Goal: Information Seeking & Learning: Understand process/instructions

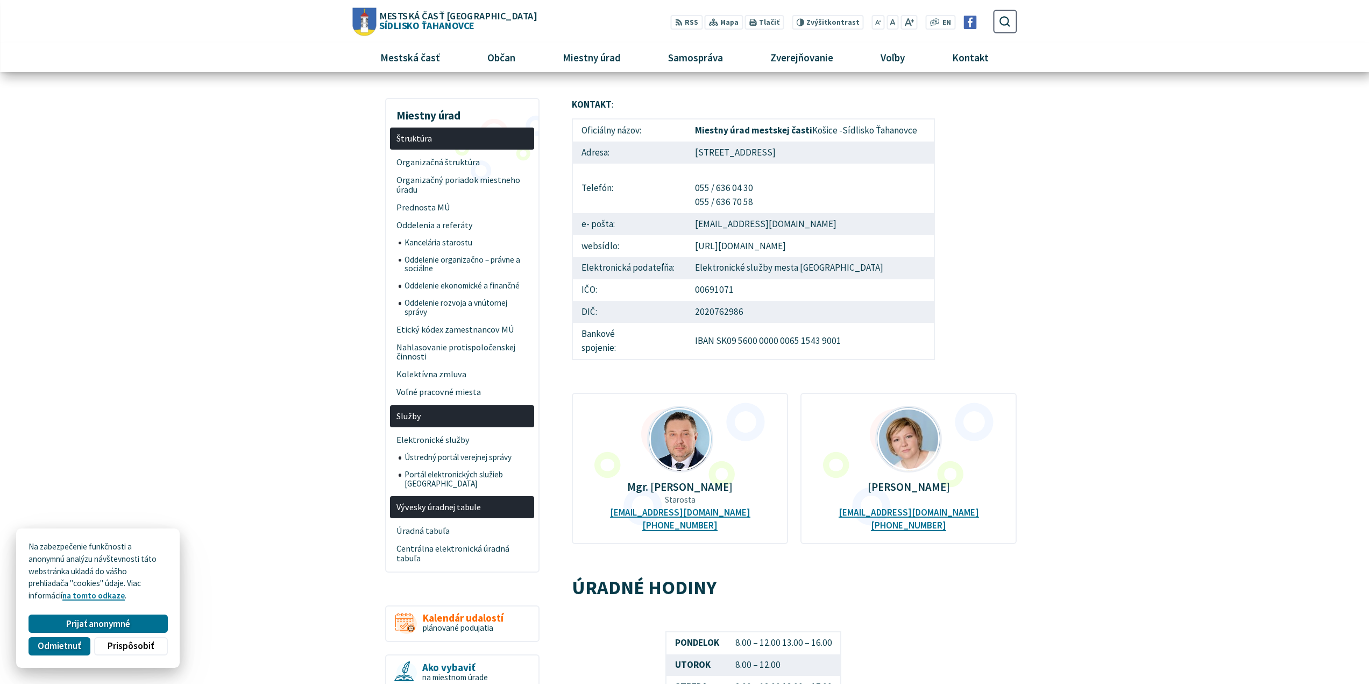
scroll to position [54, 0]
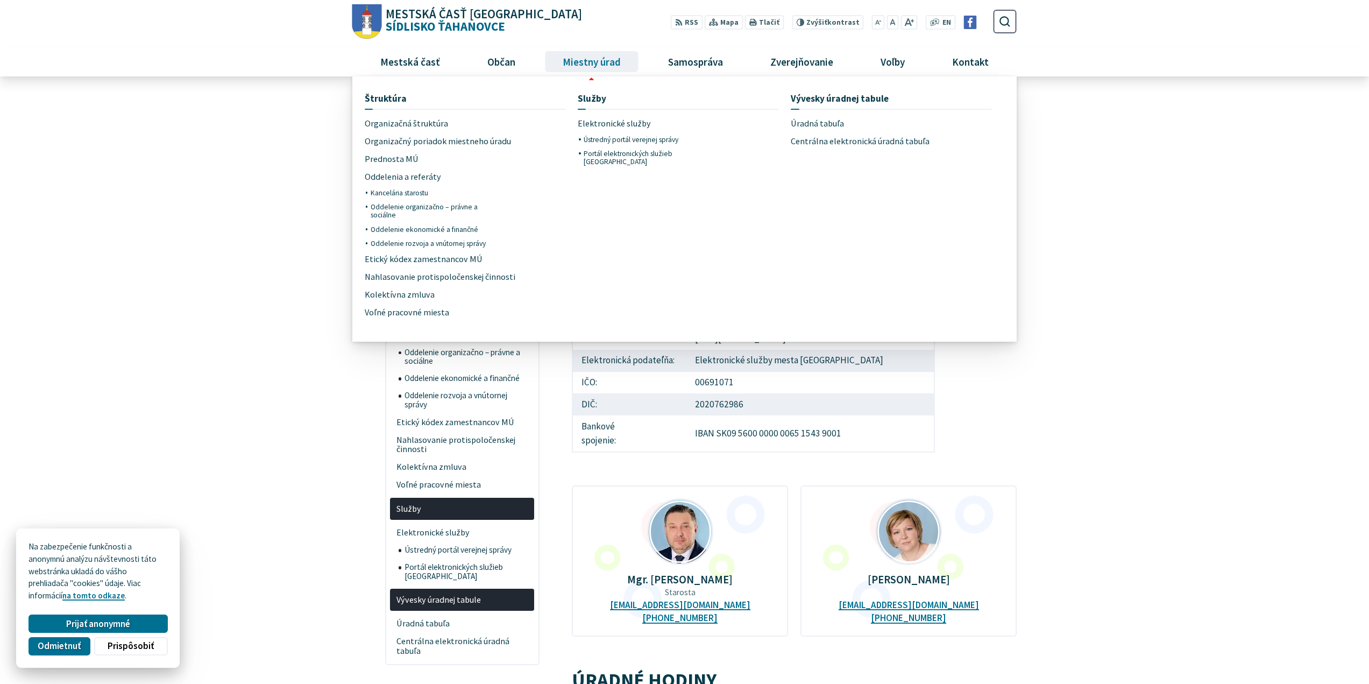
click at [594, 64] on span "Miestny úrad" at bounding box center [591, 61] width 66 height 29
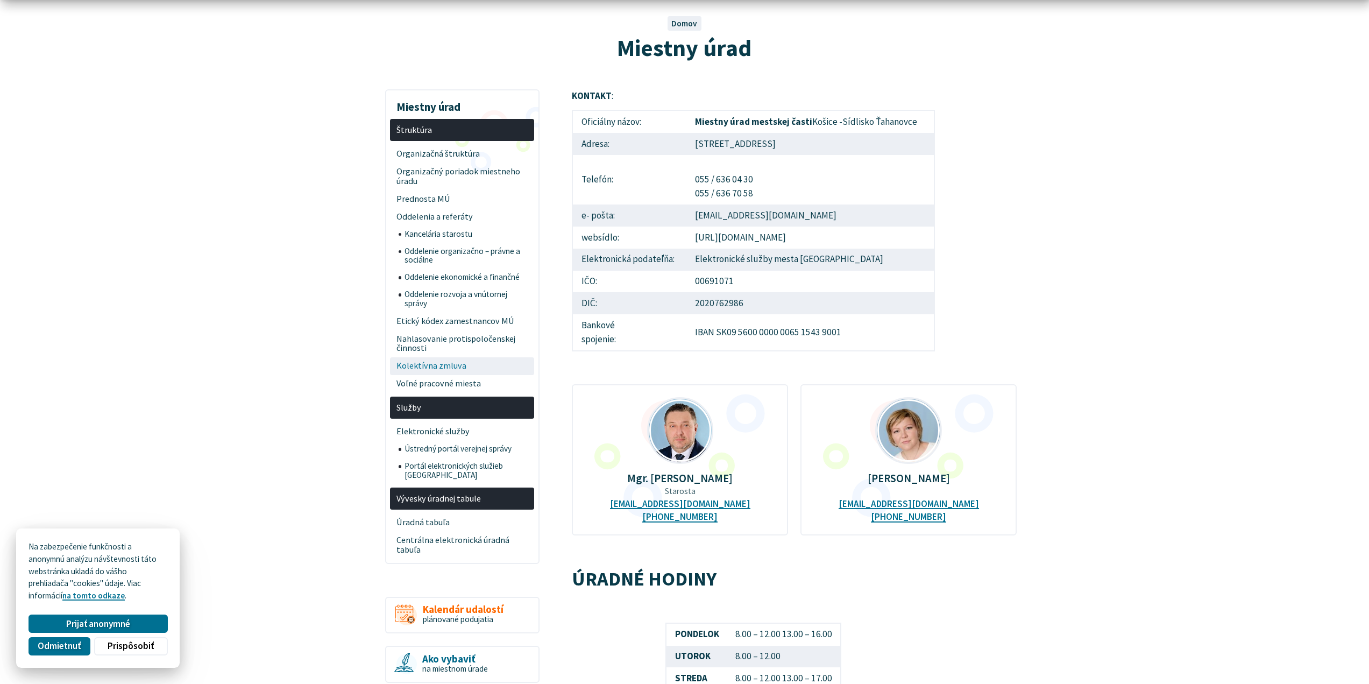
scroll to position [161, 0]
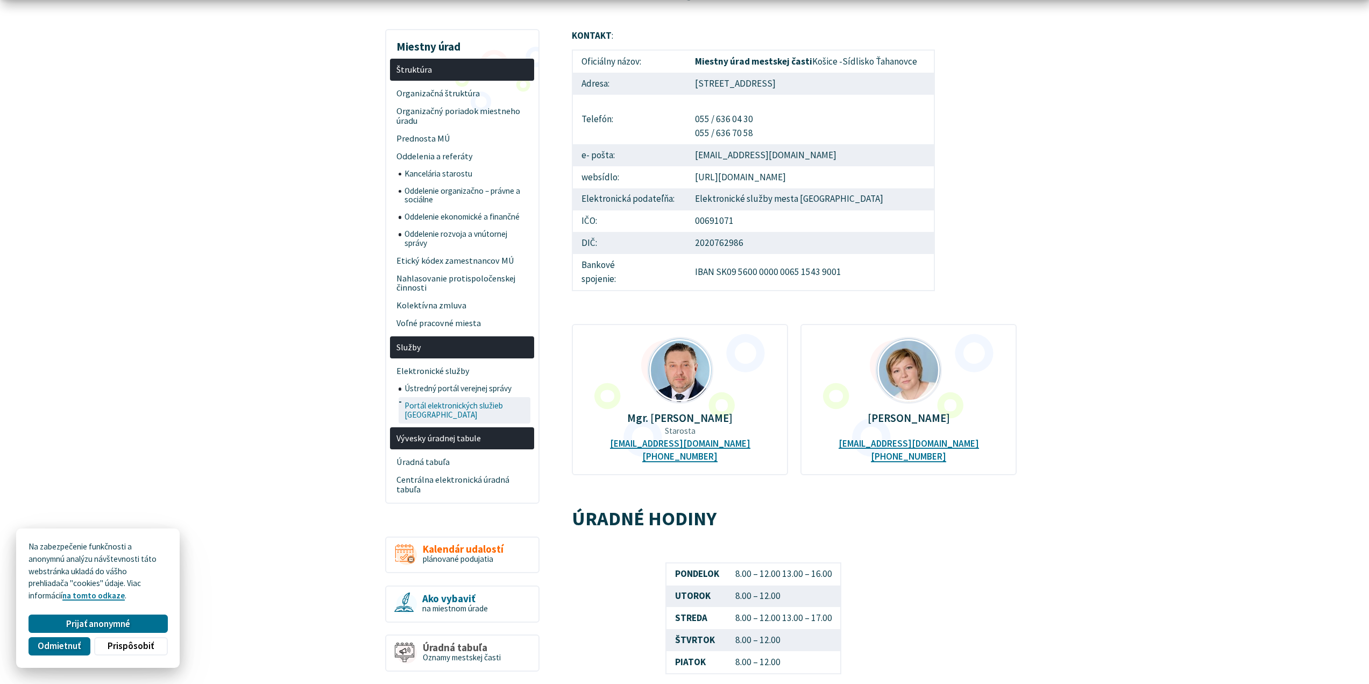
click at [441, 407] on span "Portál elektronických služieb [GEOGRAPHIC_DATA]" at bounding box center [466, 410] width 124 height 26
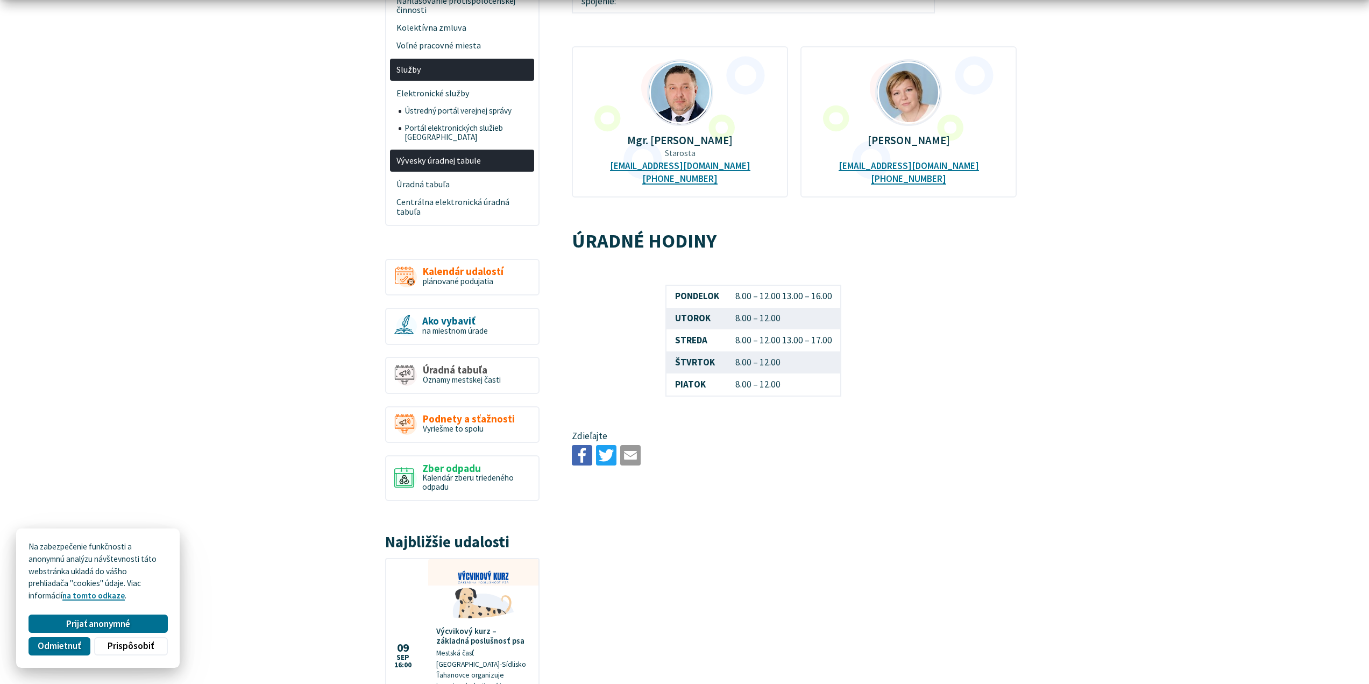
scroll to position [430, 0]
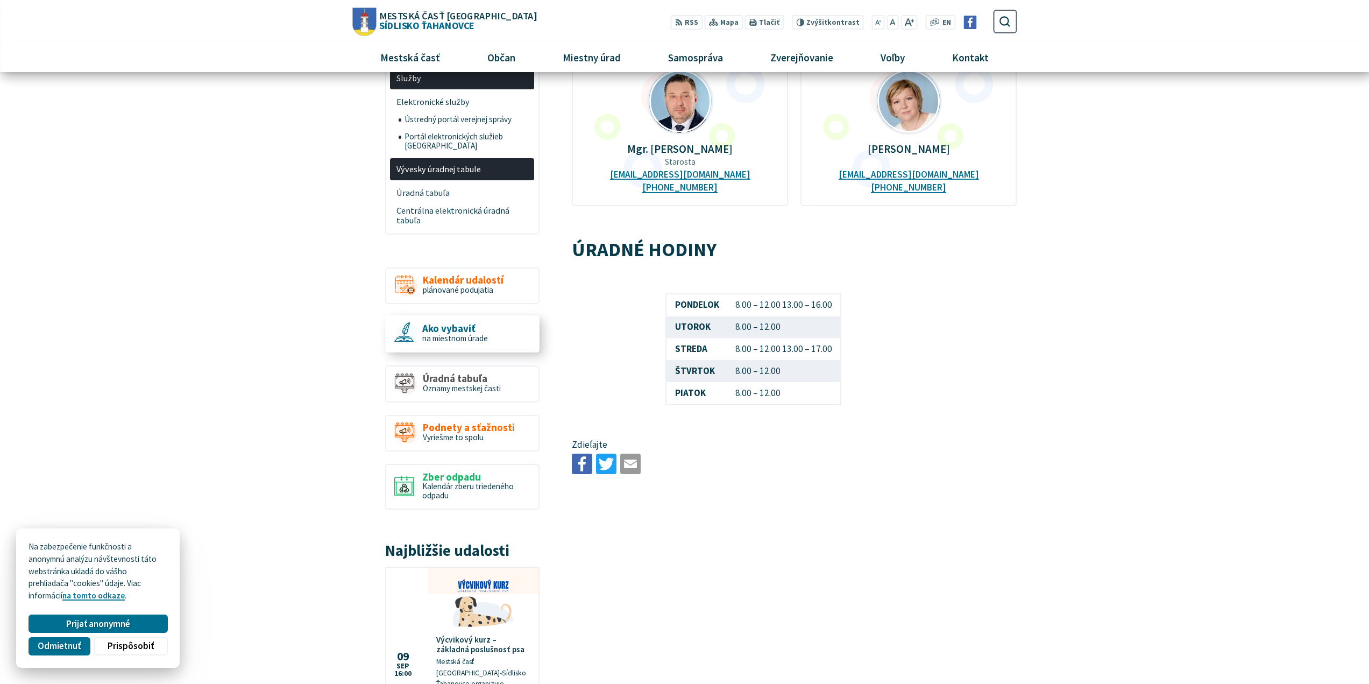
click at [447, 333] on span "na miestnom úrade" at bounding box center [455, 338] width 66 height 10
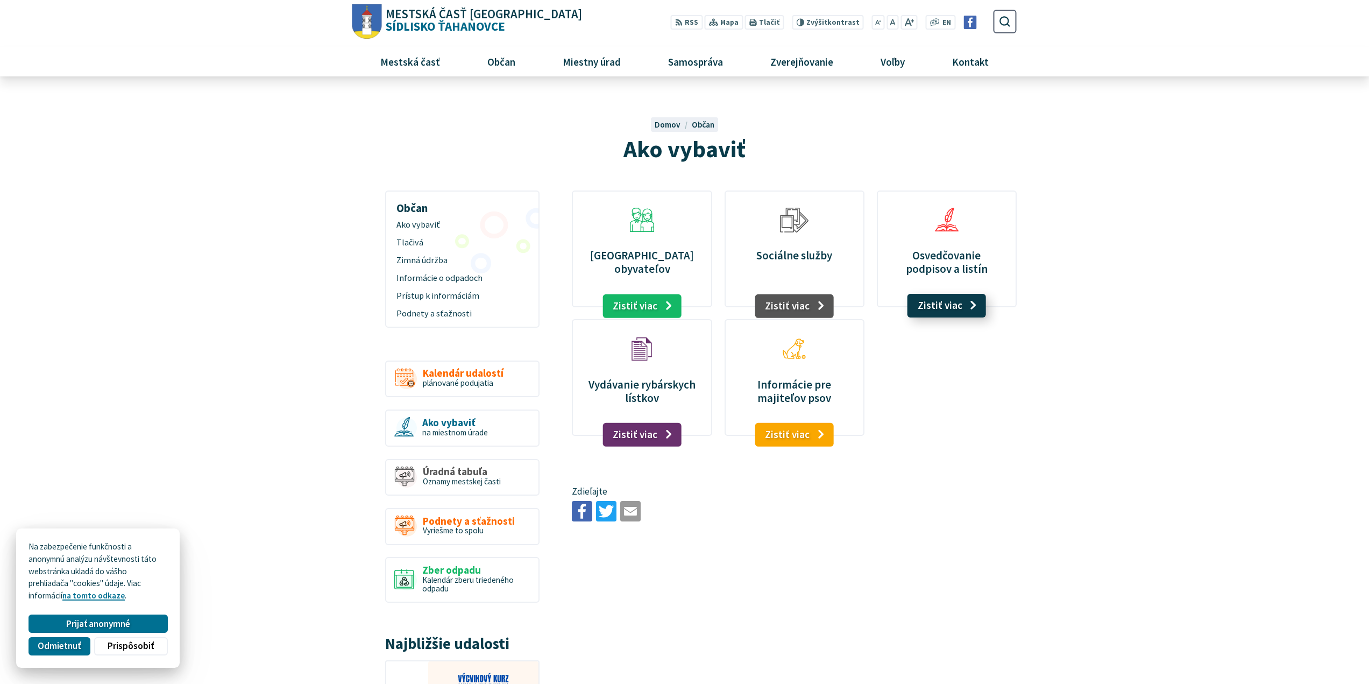
click at [940, 307] on link "Zistiť viac" at bounding box center [946, 306] width 79 height 24
click at [787, 309] on link "Zistiť viac" at bounding box center [794, 306] width 79 height 24
